Goal: Task Accomplishment & Management: Use online tool/utility

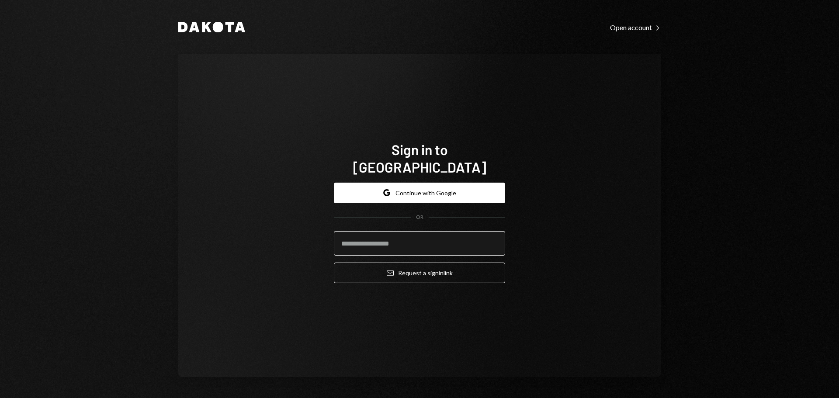
click at [409, 235] on input "email" at bounding box center [419, 243] width 171 height 24
type input "**********"
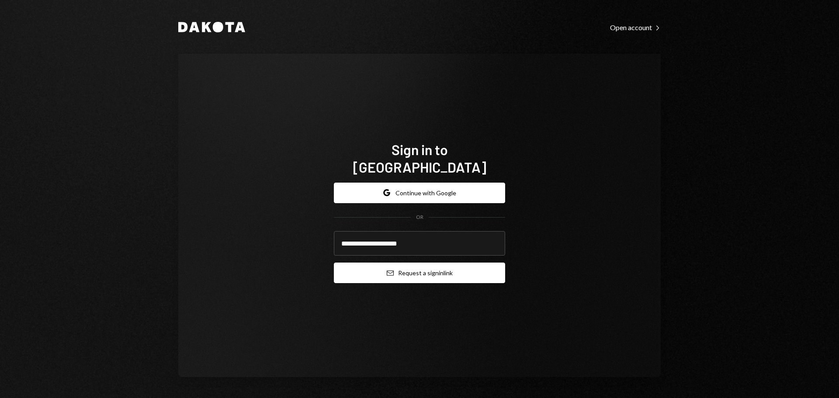
click at [420, 268] on button "Email Request a sign in link" at bounding box center [419, 273] width 171 height 21
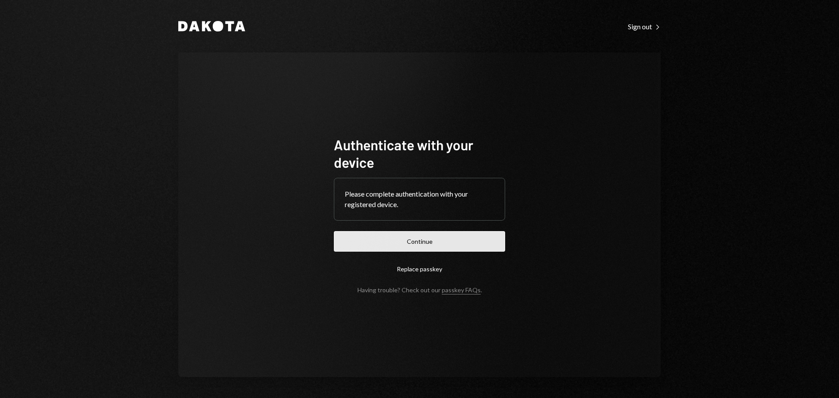
click at [469, 243] on button "Continue" at bounding box center [419, 241] width 171 height 21
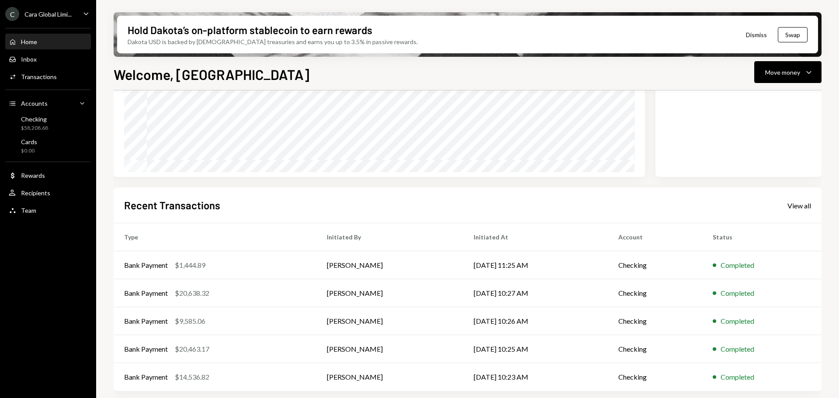
scroll to position [129, 0]
click at [795, 206] on div "View all" at bounding box center [800, 205] width 24 height 9
